Goal: Information Seeking & Learning: Learn about a topic

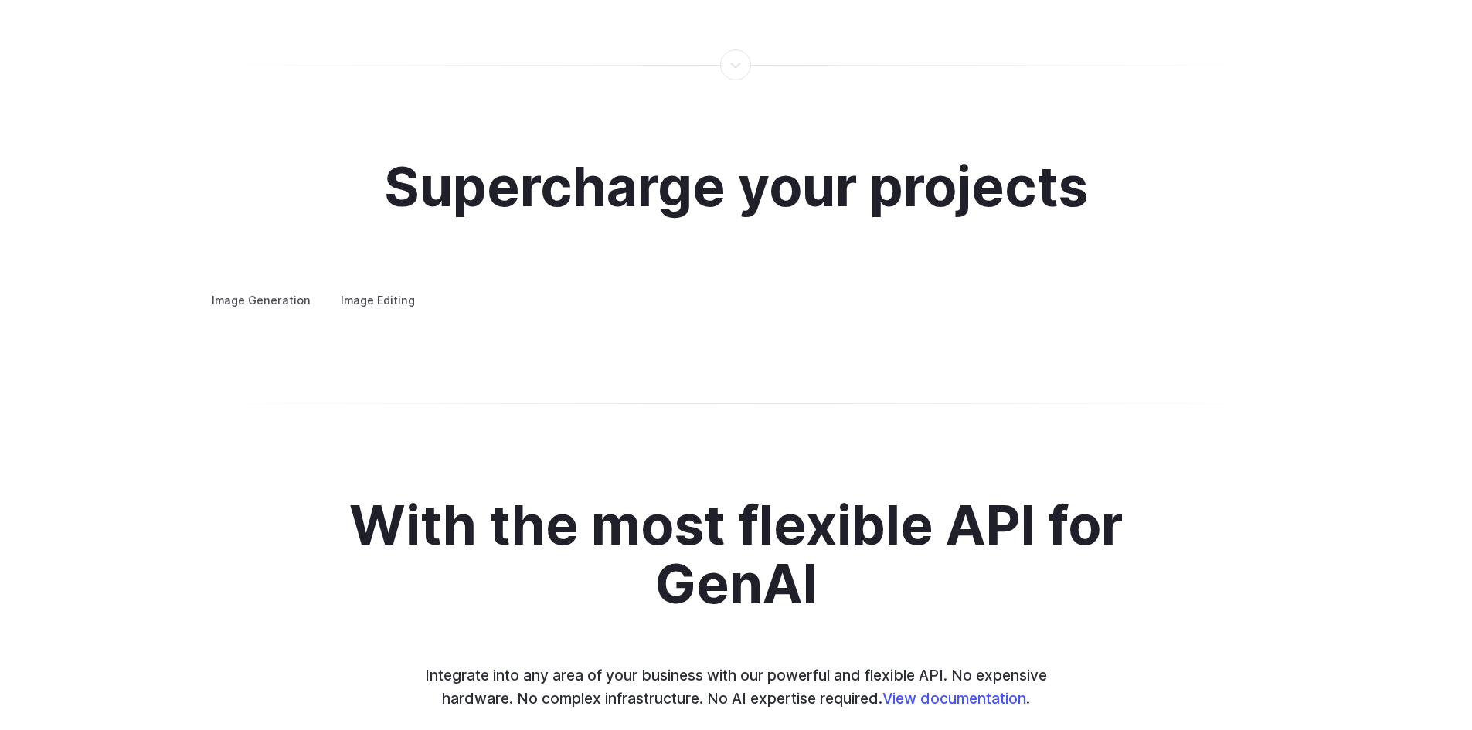
scroll to position [2781, 0]
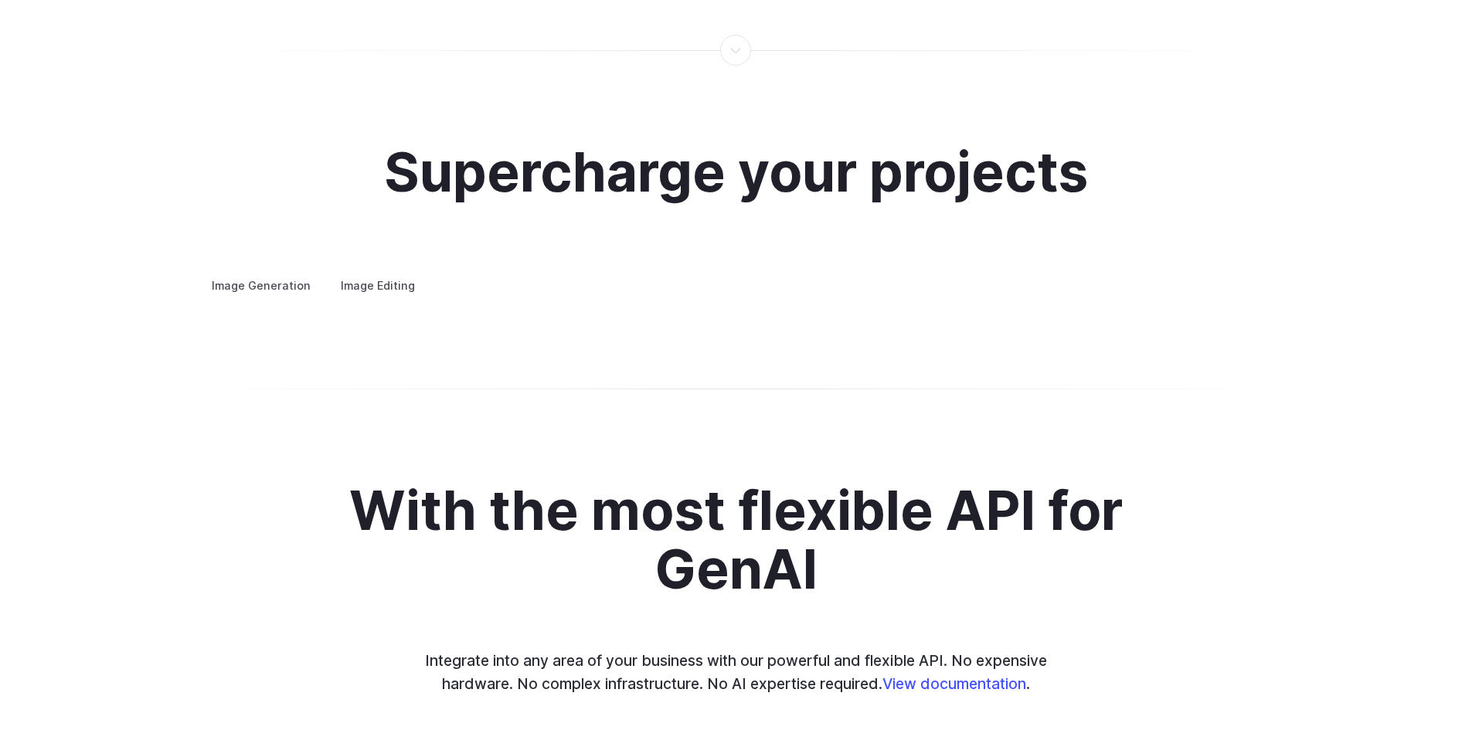
click at [399, 275] on label "Image Editing" at bounding box center [378, 285] width 100 height 27
click at [277, 272] on label "Image Generation" at bounding box center [261, 285] width 125 height 27
drag, startPoint x: 387, startPoint y: 441, endPoint x: 445, endPoint y: 452, distance: 58.9
click at [0, 0] on summary "Creative styling" at bounding box center [0, 0] width 0 height 0
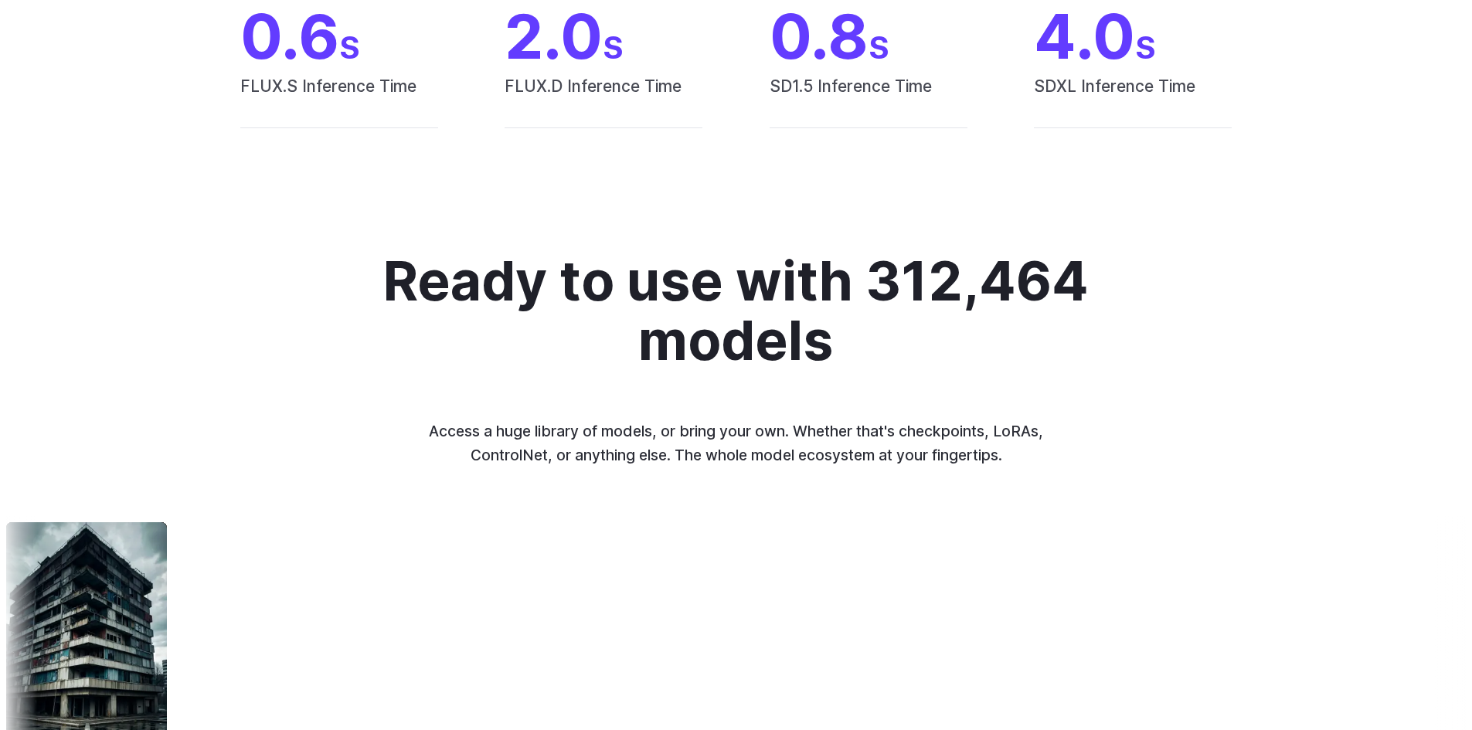
scroll to position [1380, 0]
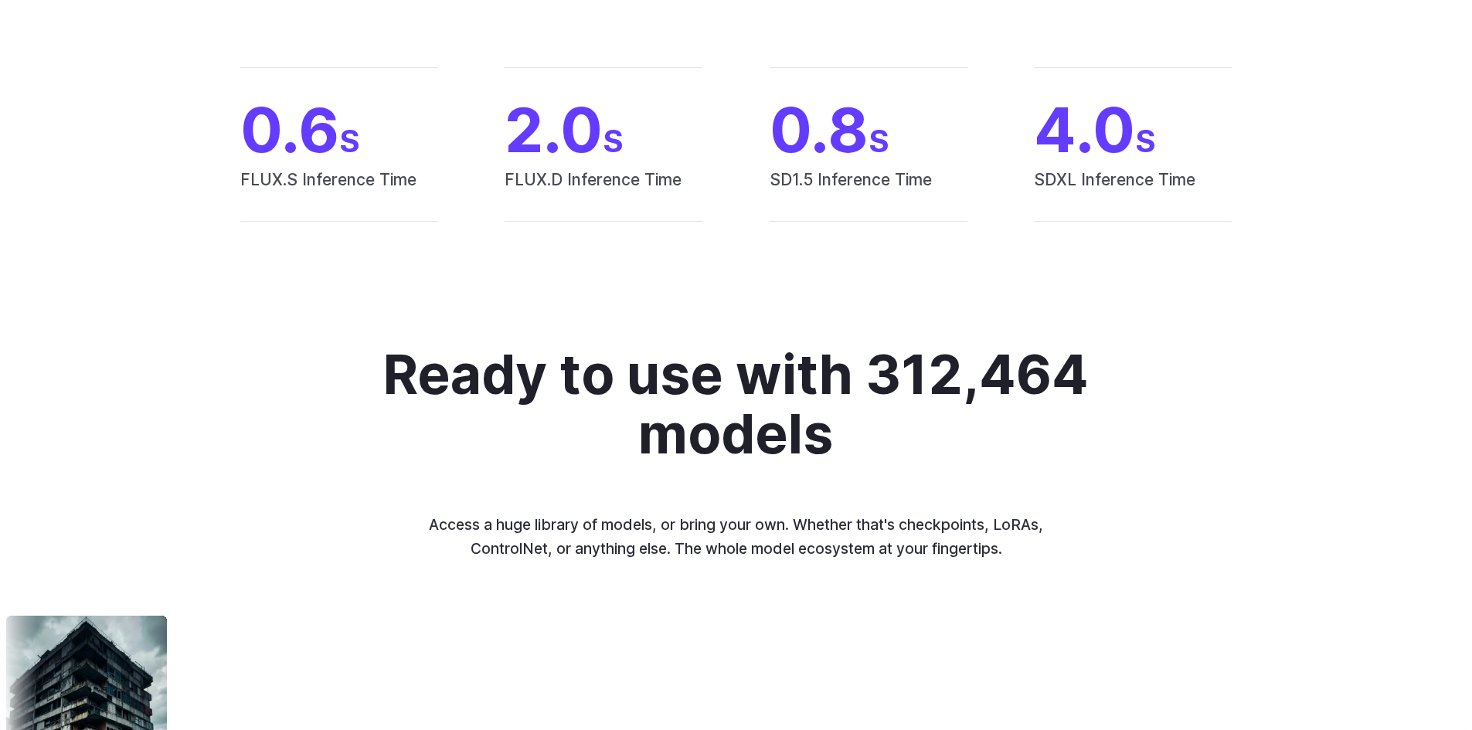
click at [853, 400] on h2 "Ready to use with 312,464 models" at bounding box center [736, 404] width 730 height 118
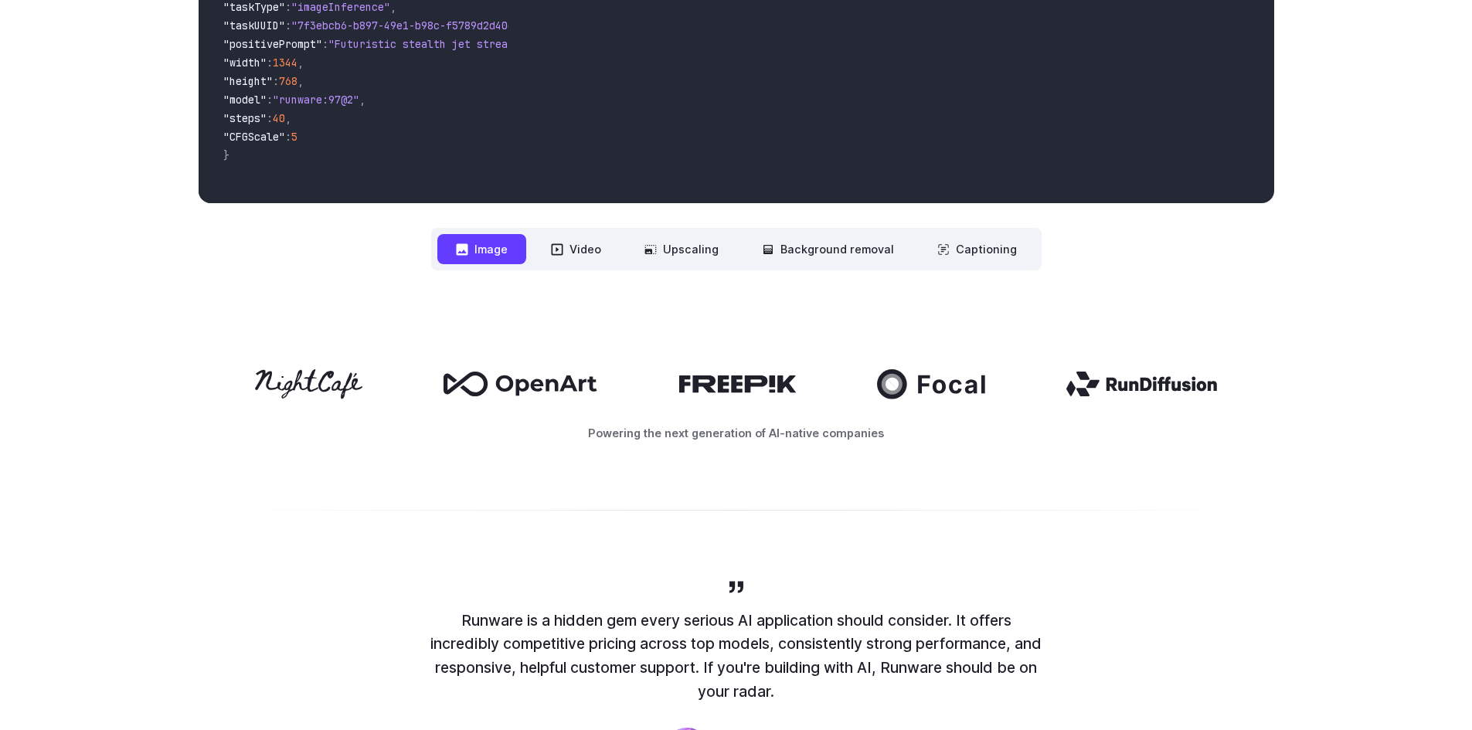
scroll to position [0, 0]
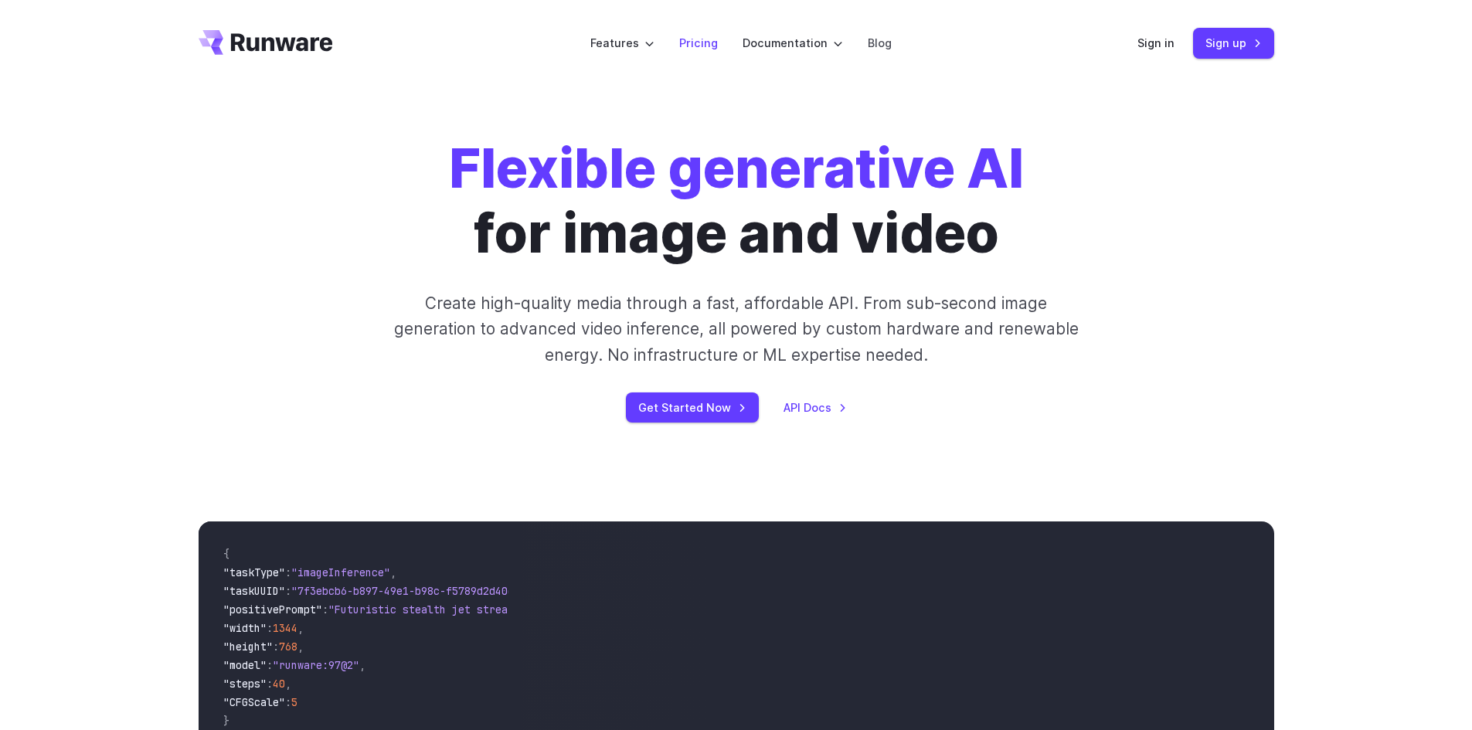
click at [687, 42] on link "Pricing" at bounding box center [698, 43] width 39 height 18
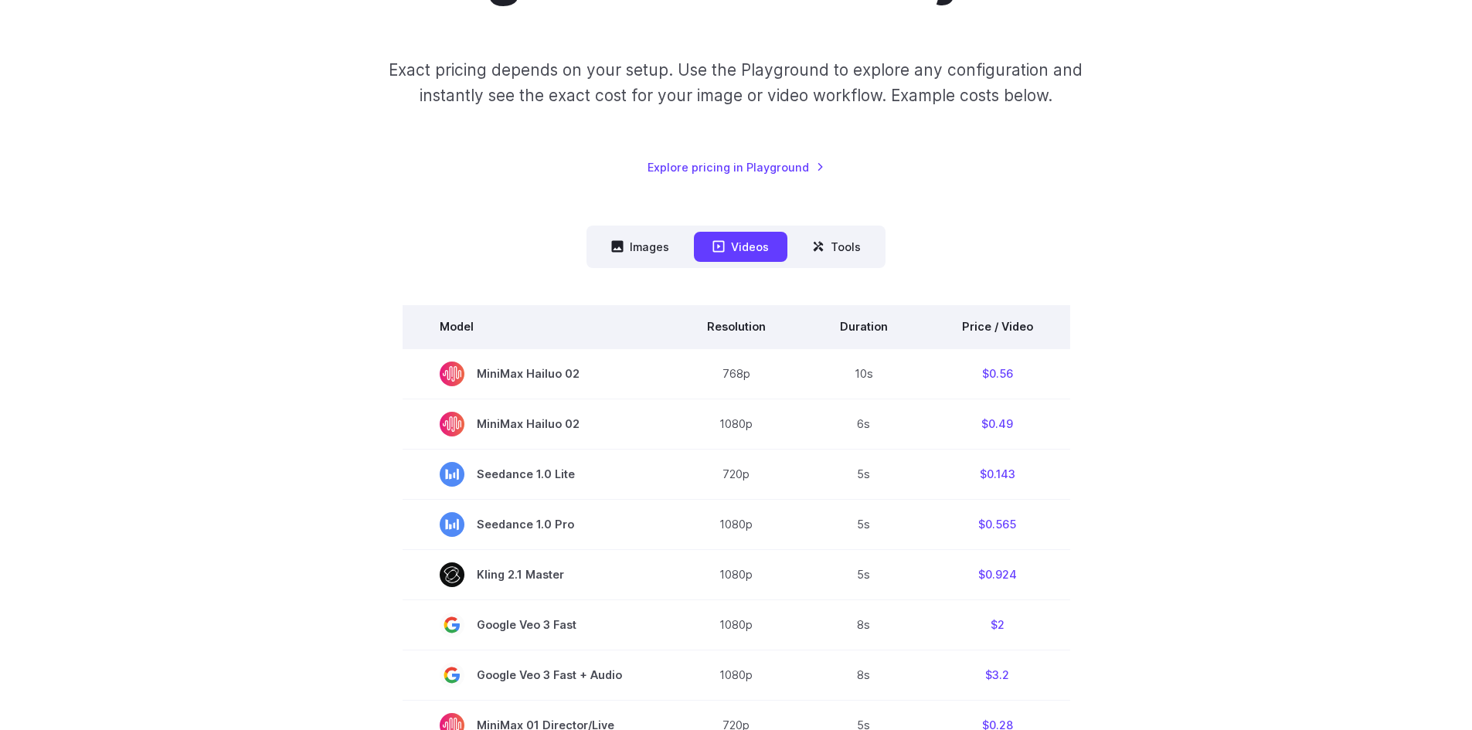
scroll to position [232, 0]
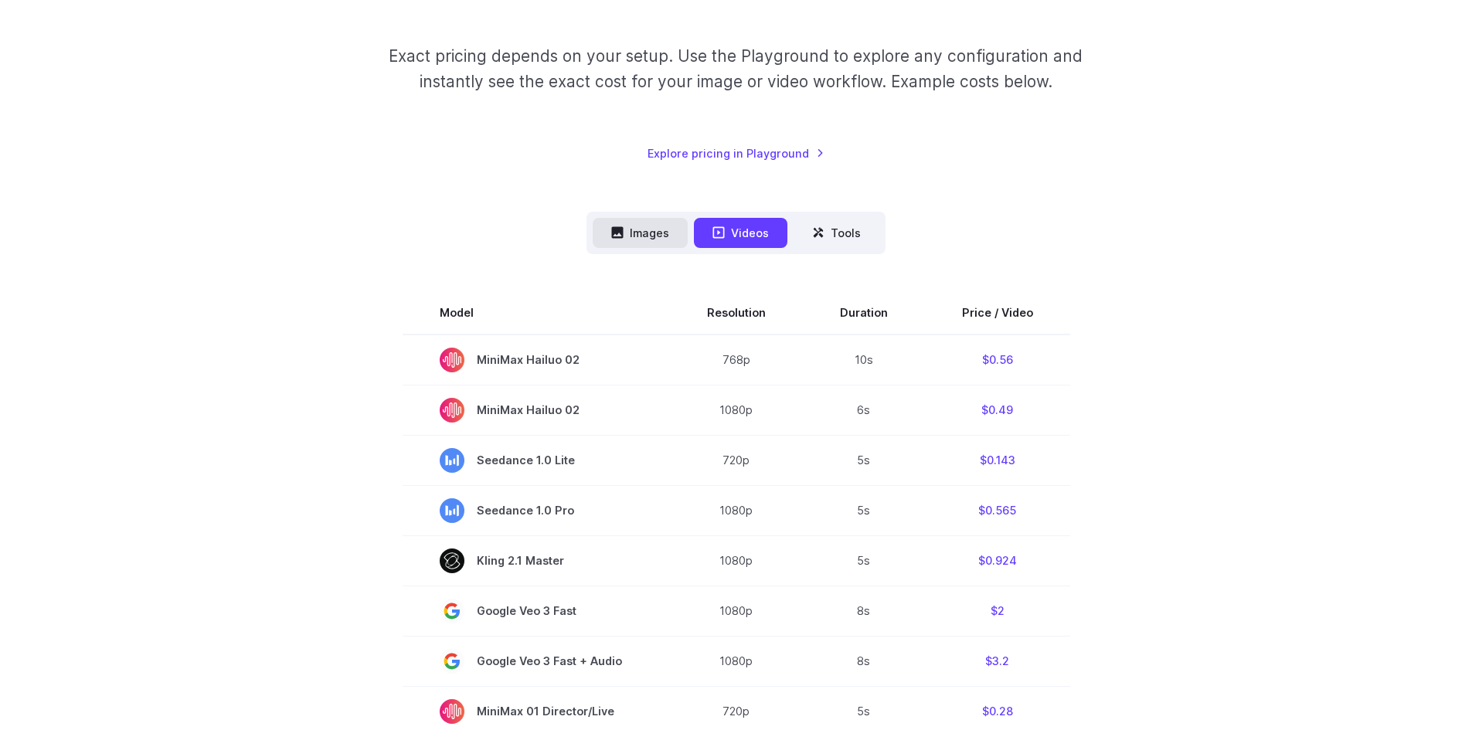
click at [649, 229] on button "Images" at bounding box center [639, 233] width 95 height 30
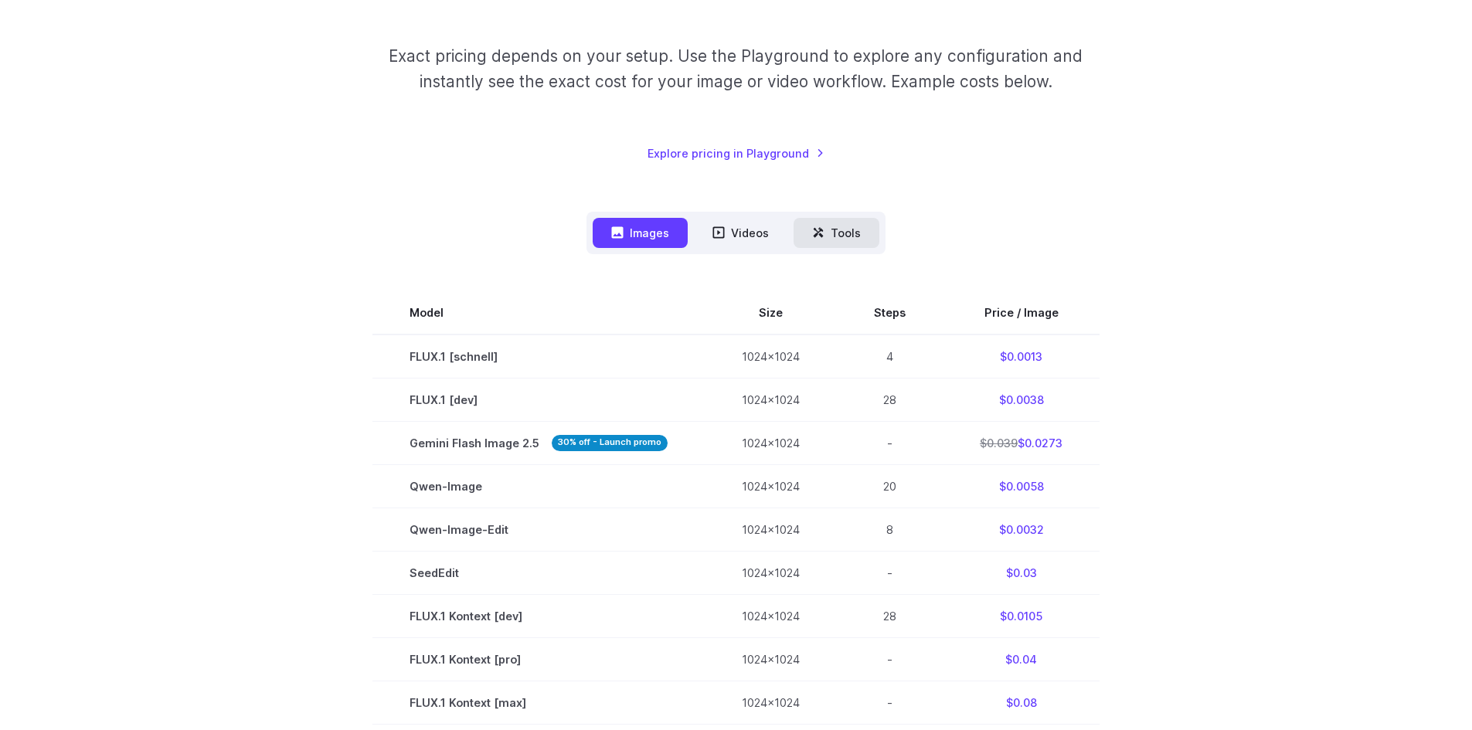
click at [824, 229] on button "Tools" at bounding box center [836, 233] width 86 height 30
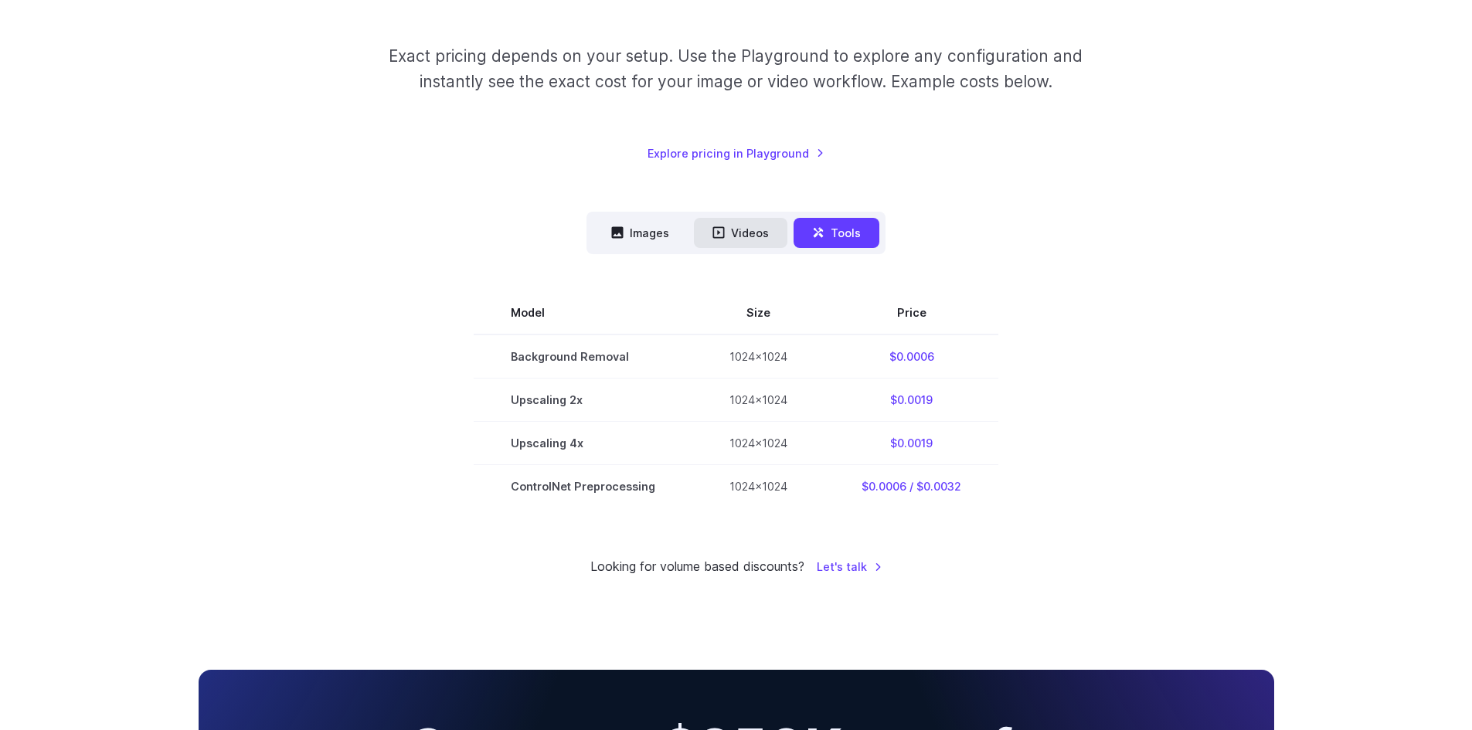
click at [765, 226] on button "Videos" at bounding box center [740, 233] width 93 height 30
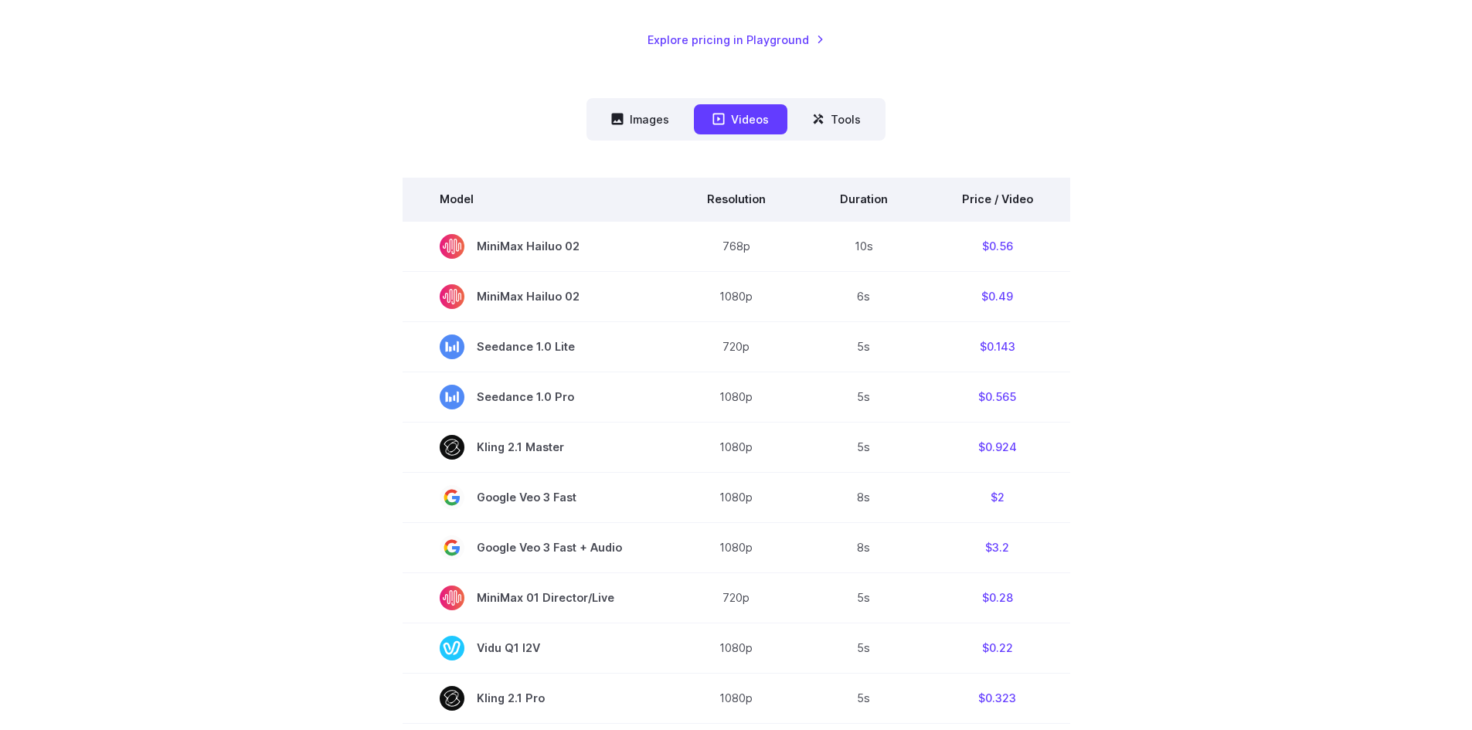
scroll to position [386, 0]
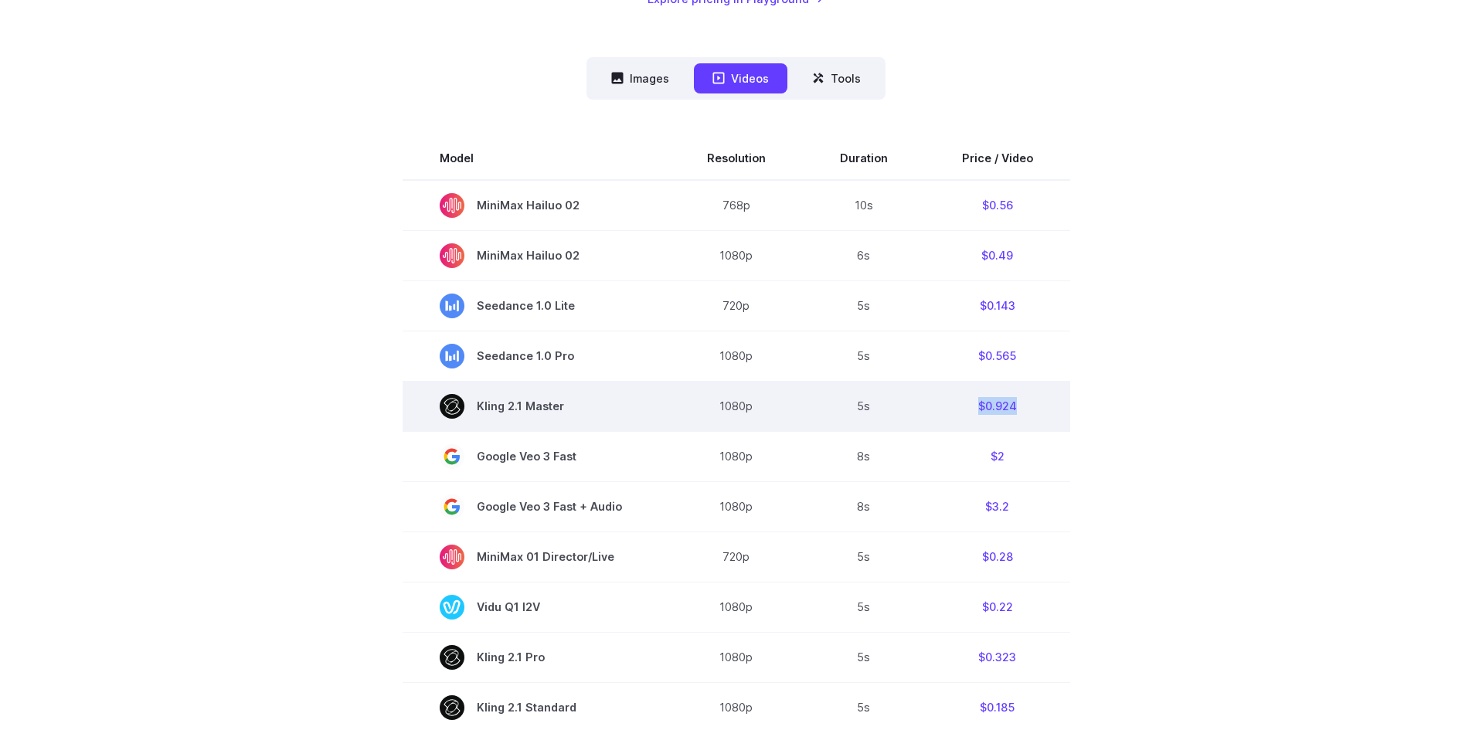
drag, startPoint x: 974, startPoint y: 404, endPoint x: 1037, endPoint y: 410, distance: 63.6
click at [1037, 410] on td "$0.924" at bounding box center [997, 406] width 145 height 50
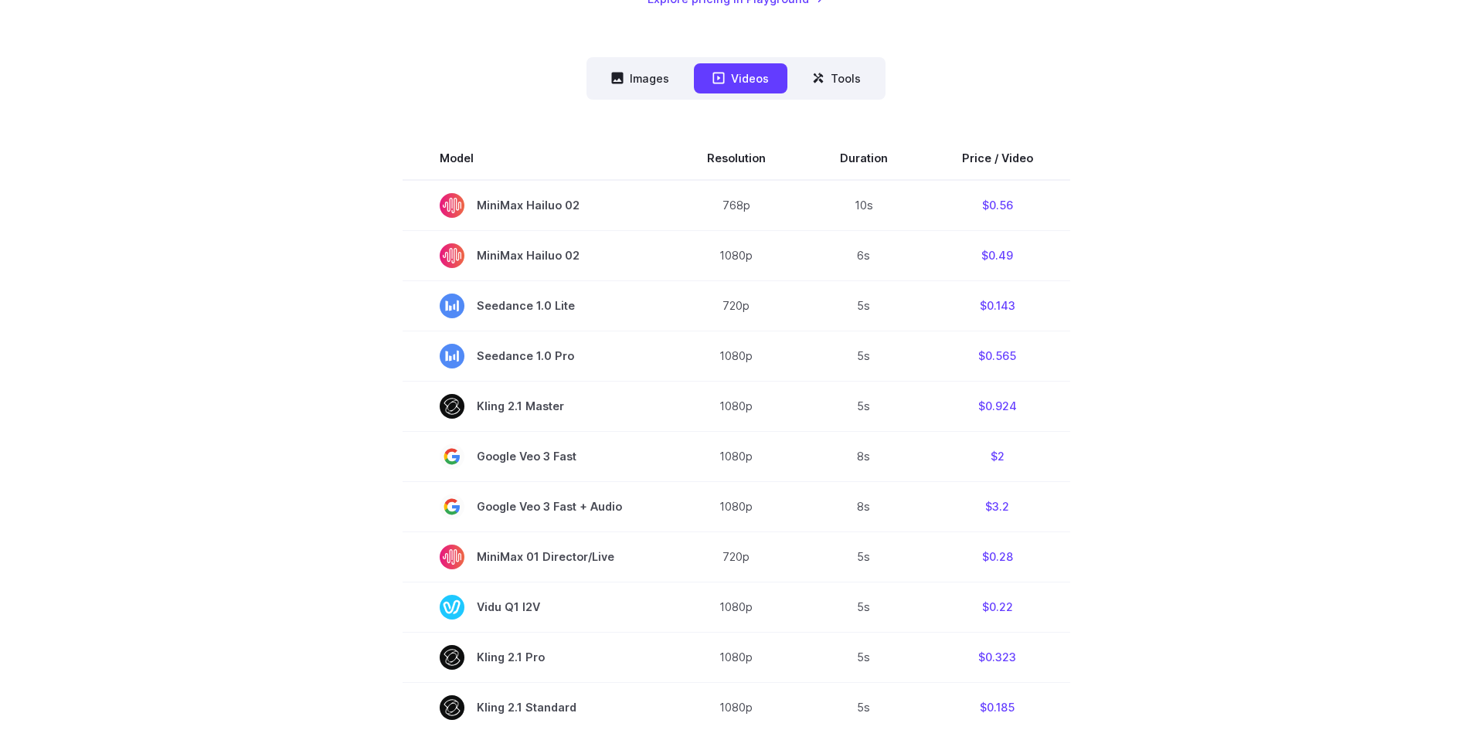
click at [1157, 425] on section "Model Resolution Duration Price / Video MiniMax Hailuo 02 768p 10s $0.56 MiniMa…" at bounding box center [736, 660] width 1075 height 1047
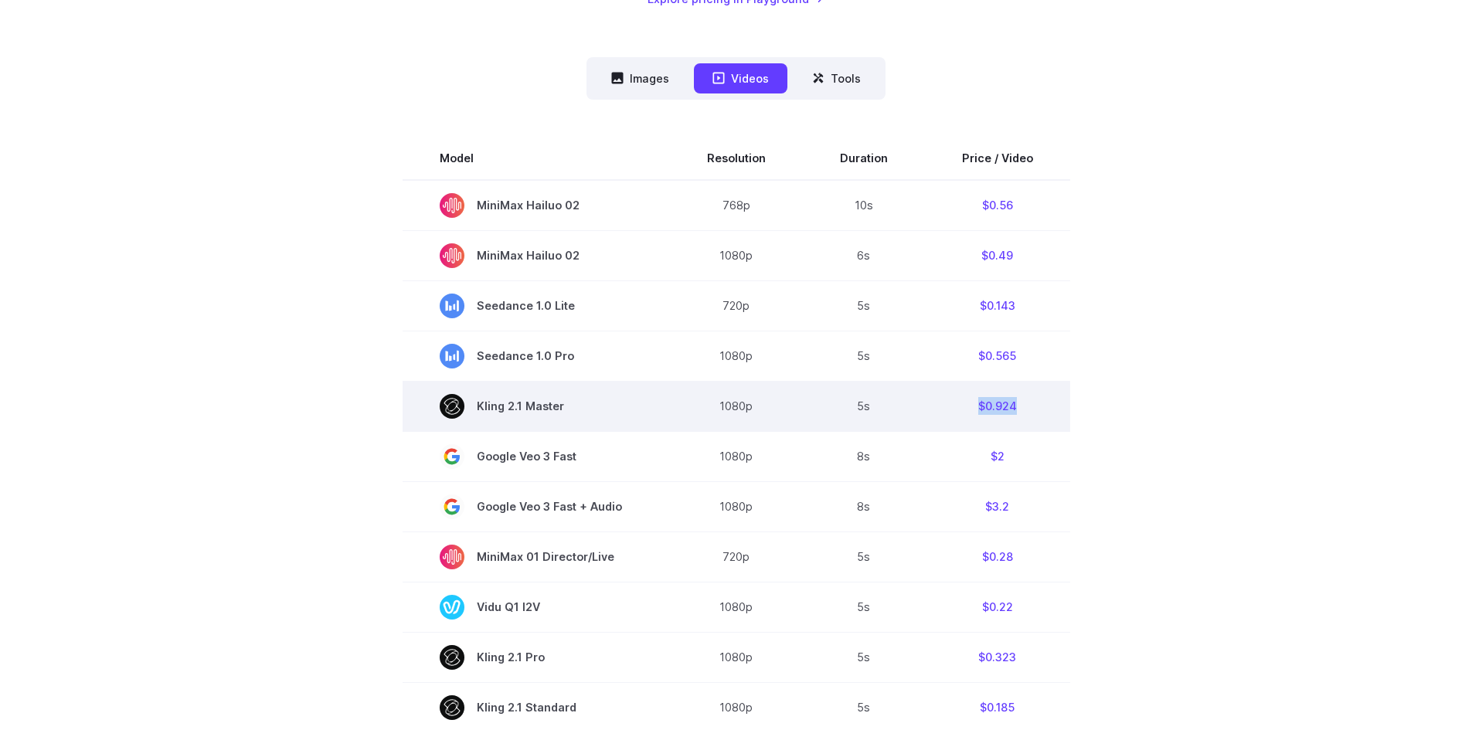
click at [1030, 407] on td "$0.924" at bounding box center [997, 406] width 145 height 50
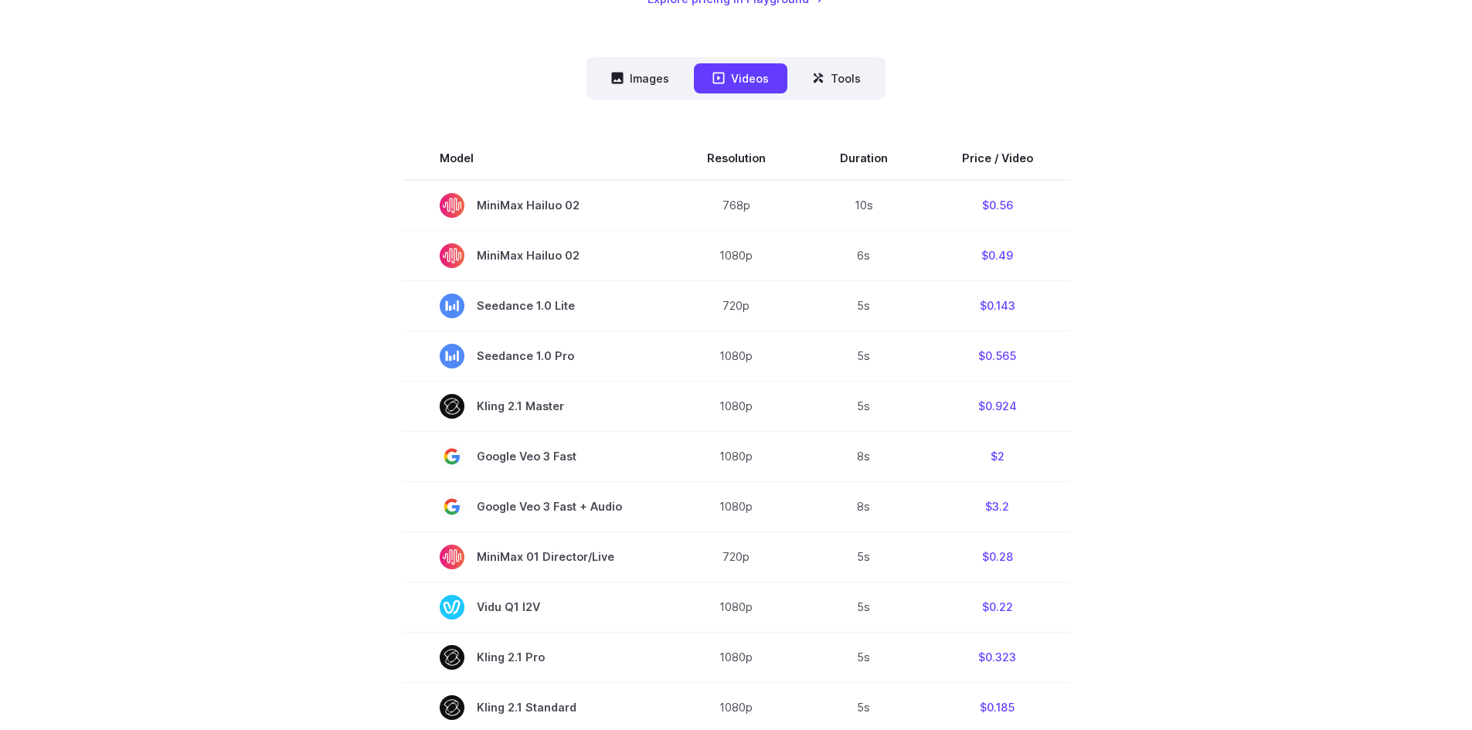
click at [1125, 420] on section "Model Resolution Duration Price / Video MiniMax Hailuo 02 768p 10s $0.56 MiniMa…" at bounding box center [736, 660] width 1075 height 1047
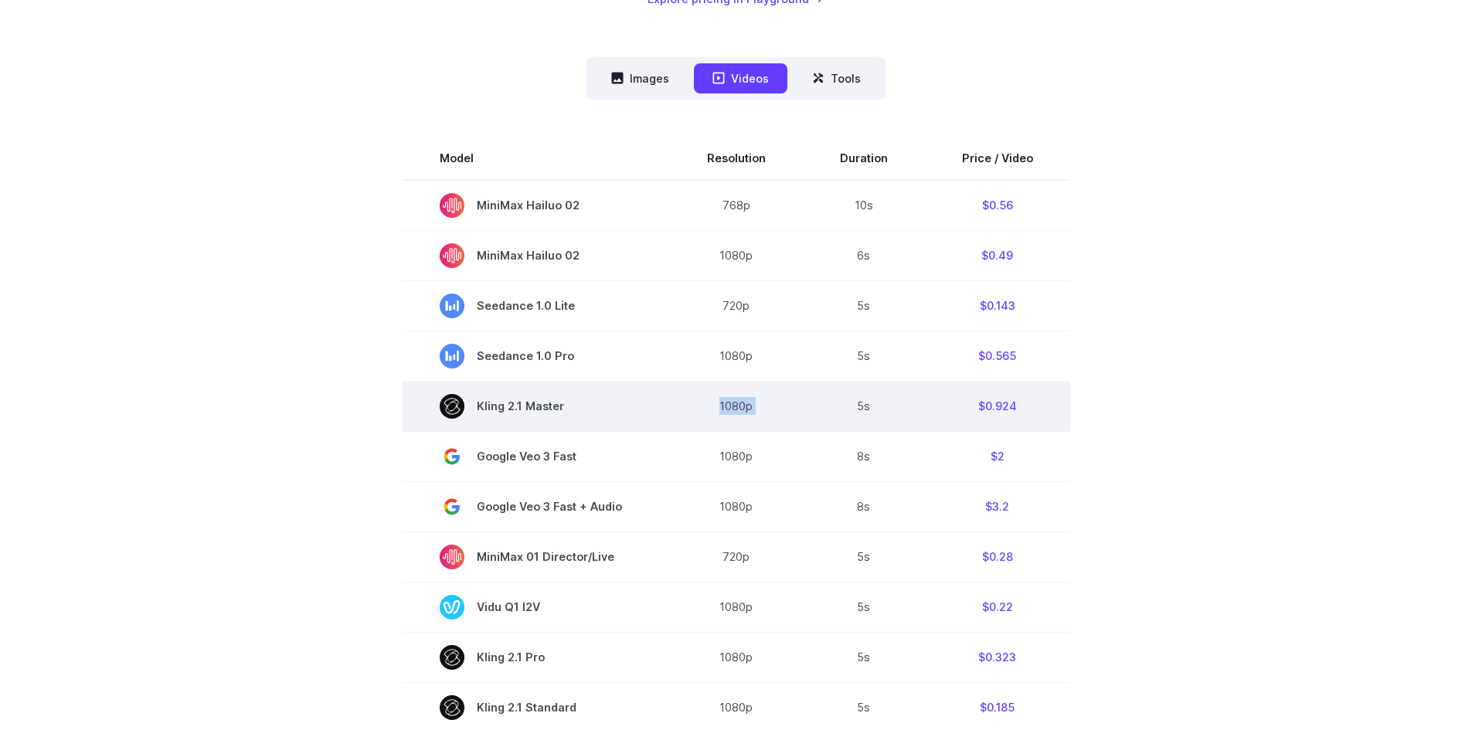
drag, startPoint x: 738, startPoint y: 402, endPoint x: 857, endPoint y: 411, distance: 119.3
click at [857, 411] on tr "Kling 2.1 Master 1080p 5s $0.924" at bounding box center [735, 406] width 667 height 50
click at [929, 418] on td "$0.924" at bounding box center [997, 406] width 145 height 50
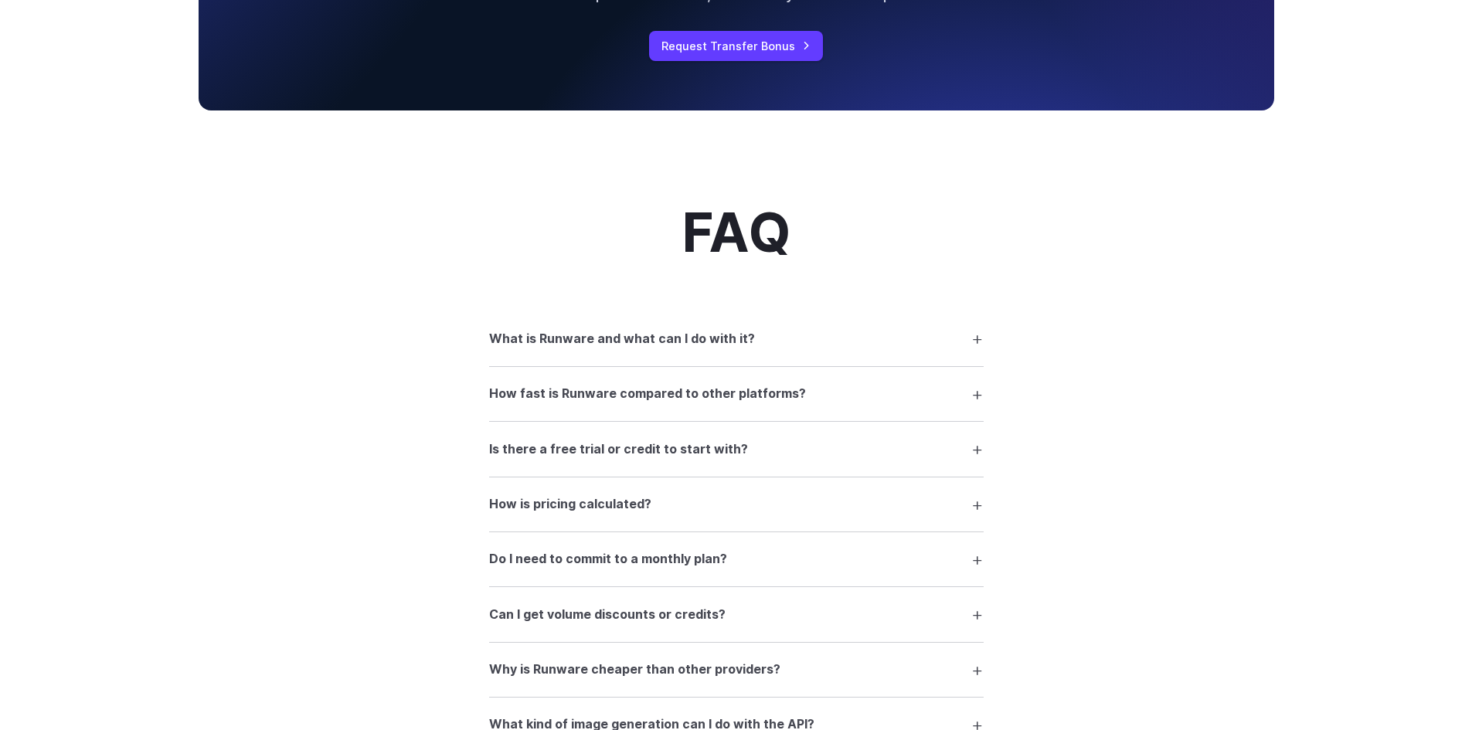
scroll to position [2008, 0]
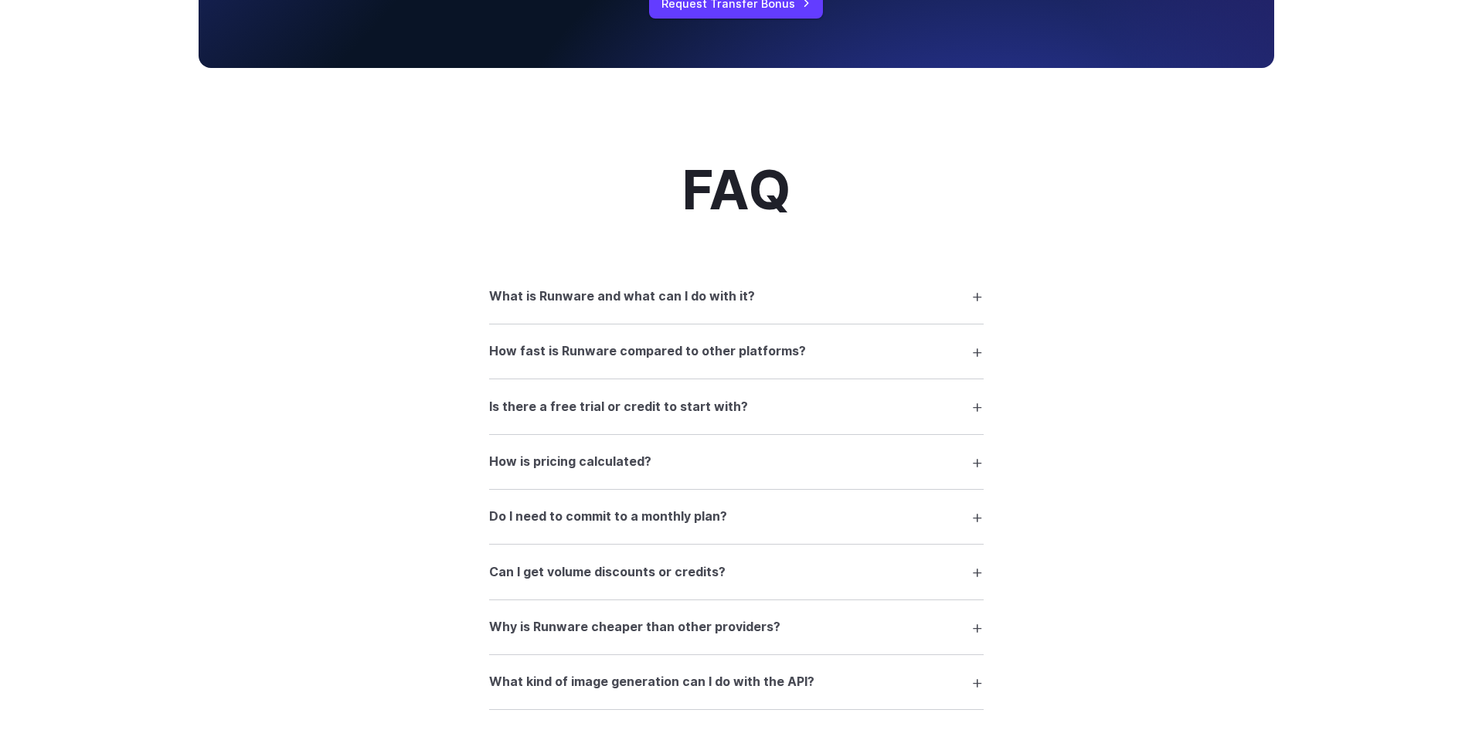
click at [762, 356] on h3 "How fast is Runware compared to other platforms?" at bounding box center [647, 351] width 317 height 20
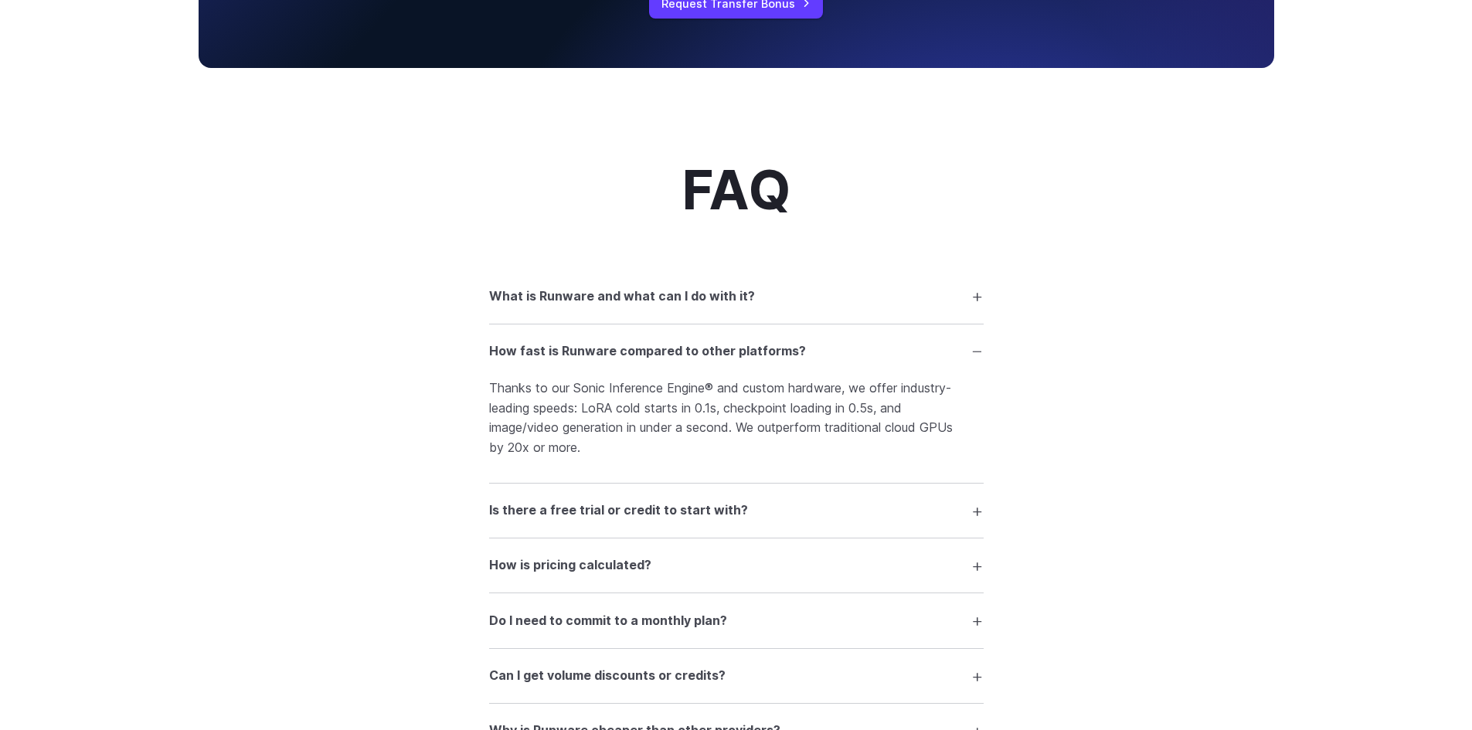
click at [825, 354] on summary "How fast is Runware compared to other platforms?" at bounding box center [736, 351] width 494 height 29
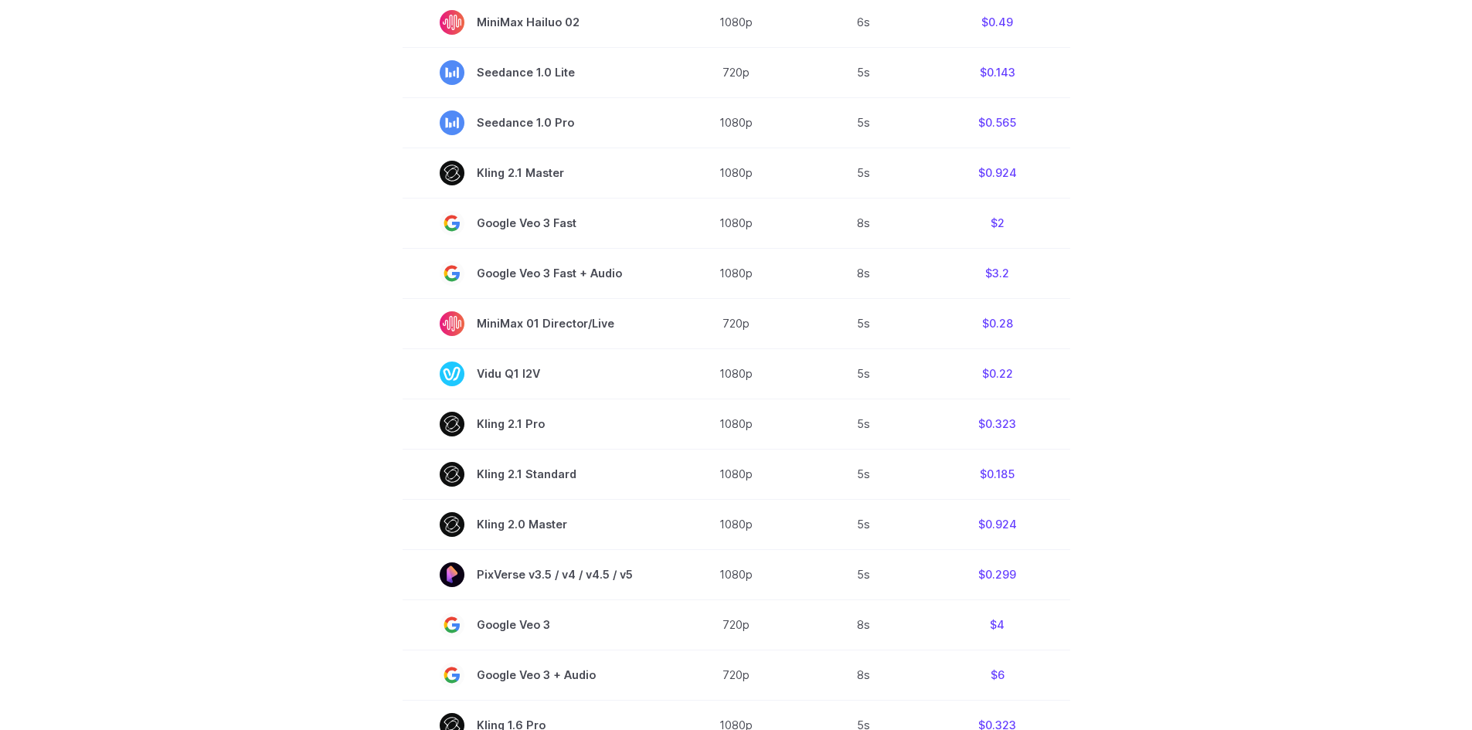
scroll to position [618, 0]
